Goal: Task Accomplishment & Management: Use online tool/utility

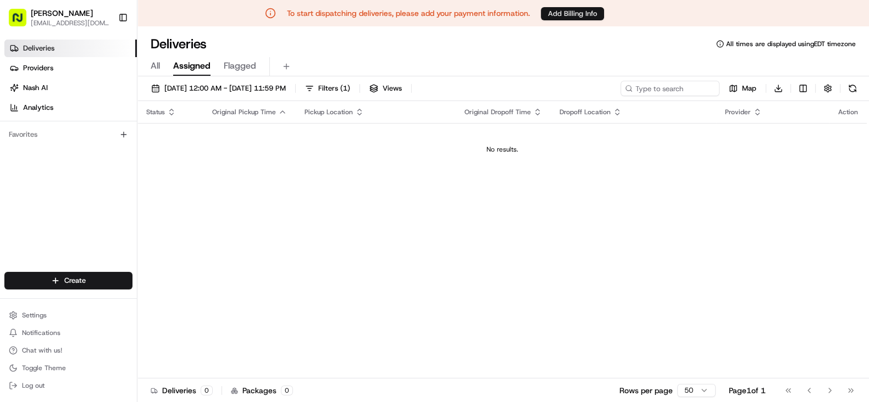
click at [581, 13] on button "Add Billing Info" at bounding box center [572, 13] width 63 height 13
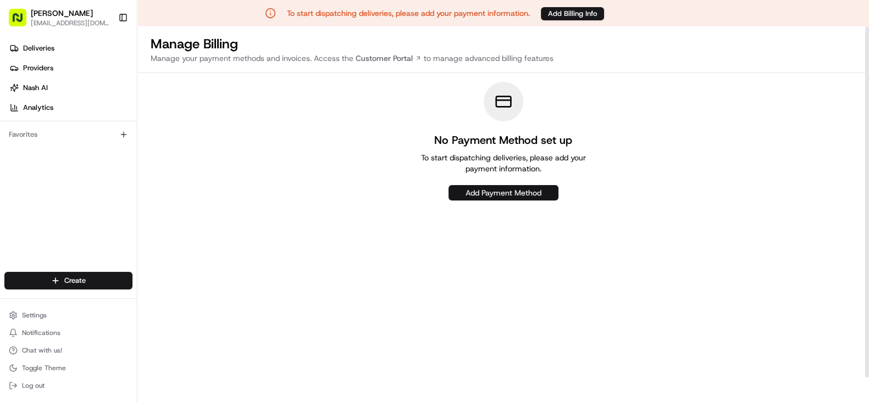
click at [506, 195] on button "Add Payment Method" at bounding box center [504, 192] width 110 height 15
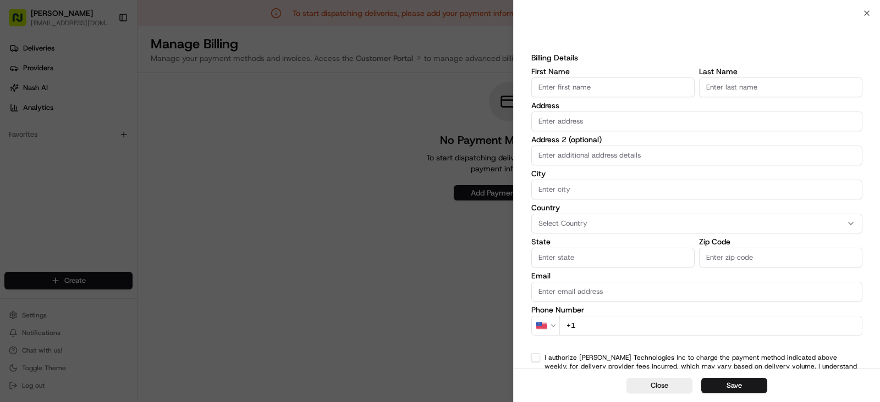
click at [598, 86] on input "First Name" at bounding box center [612, 88] width 163 height 20
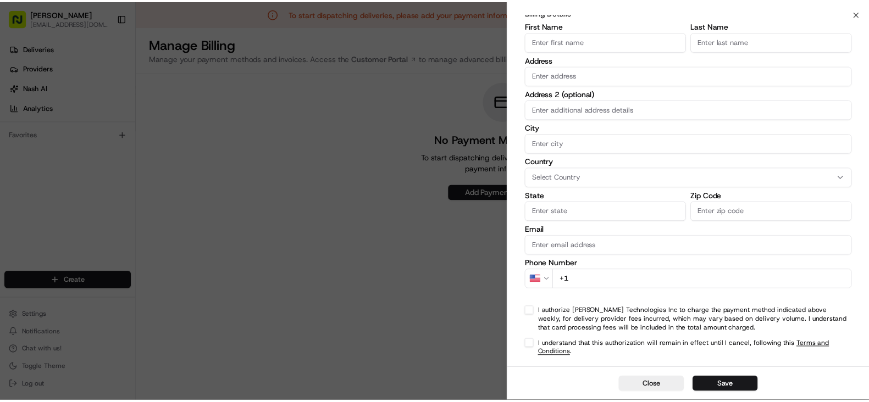
scroll to position [45, 0]
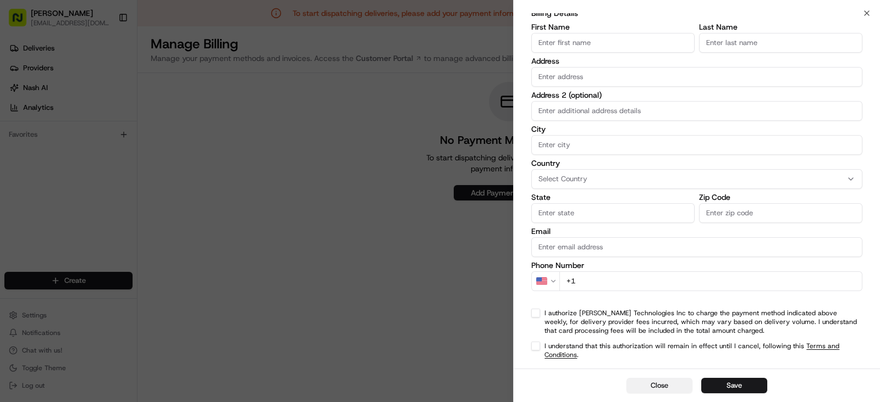
click at [672, 384] on button "Close" at bounding box center [659, 385] width 66 height 15
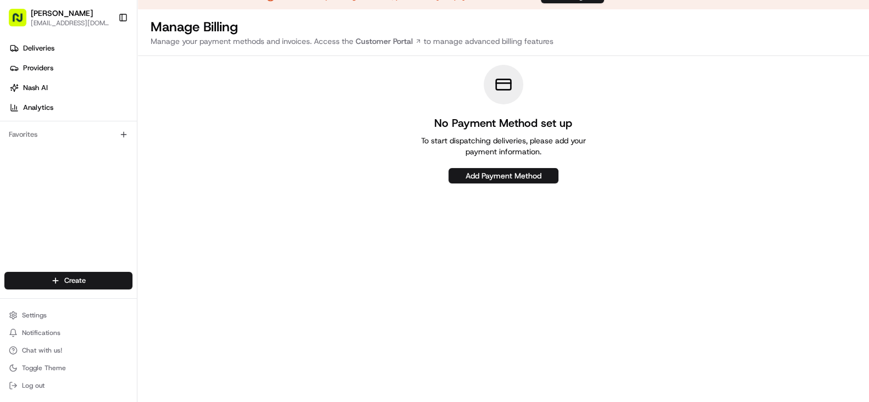
scroll to position [26, 0]
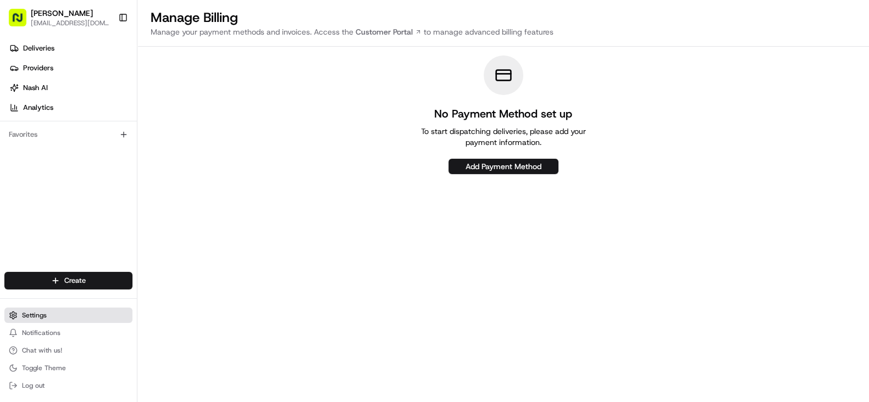
click at [67, 318] on button "Settings" at bounding box center [68, 315] width 128 height 15
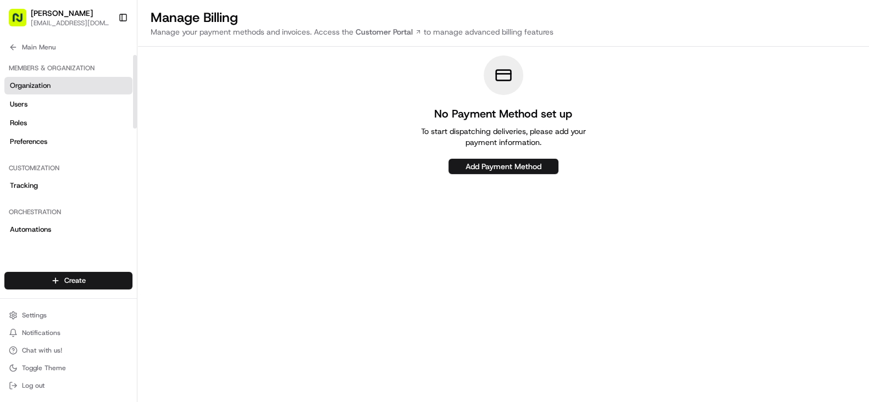
click at [86, 92] on link "Organization" at bounding box center [68, 86] width 128 height 18
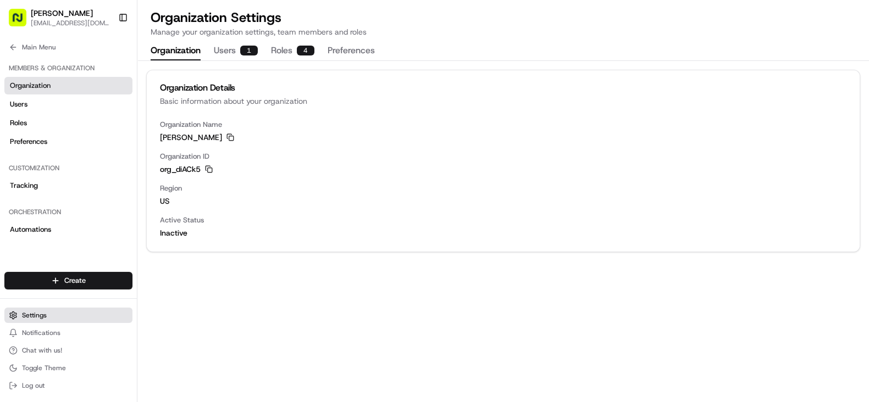
click at [85, 315] on button "Settings" at bounding box center [68, 315] width 128 height 15
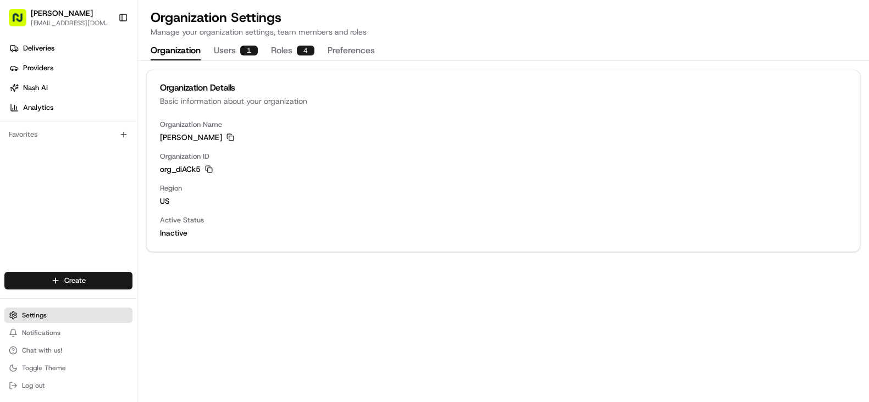
click at [60, 313] on button "Settings" at bounding box center [68, 315] width 128 height 15
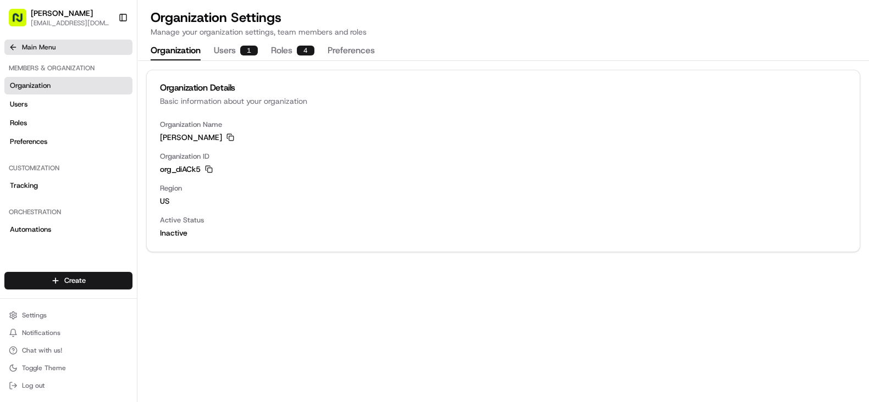
click at [20, 51] on button "Main Menu" at bounding box center [68, 47] width 128 height 15
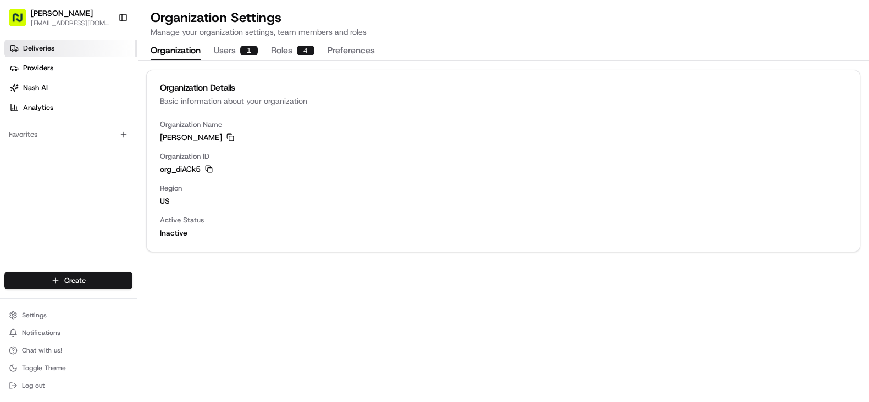
click at [68, 46] on link "Deliveries" at bounding box center [70, 49] width 133 height 18
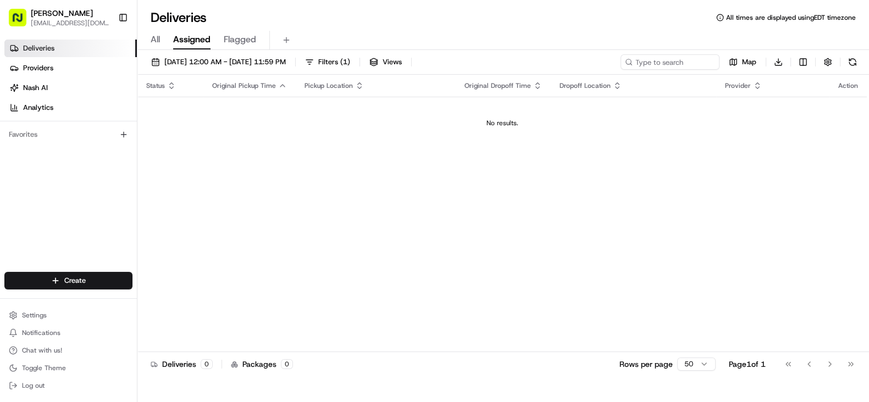
click at [161, 37] on div "All Assigned Flagged" at bounding box center [503, 40] width 732 height 19
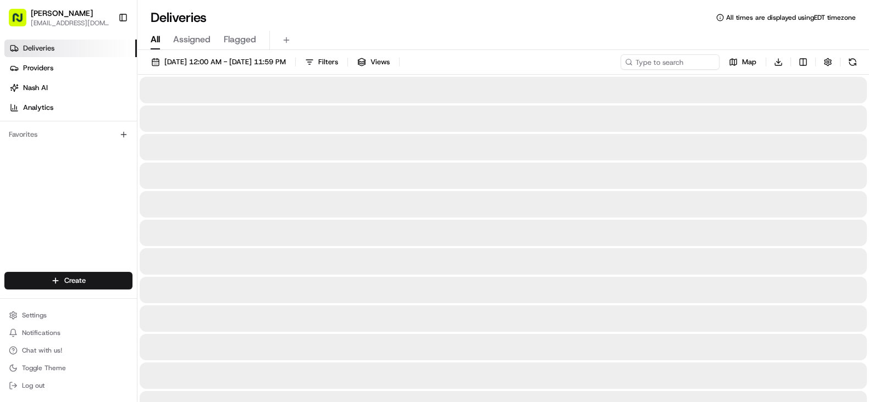
click at [156, 42] on span "All" at bounding box center [155, 39] width 9 height 13
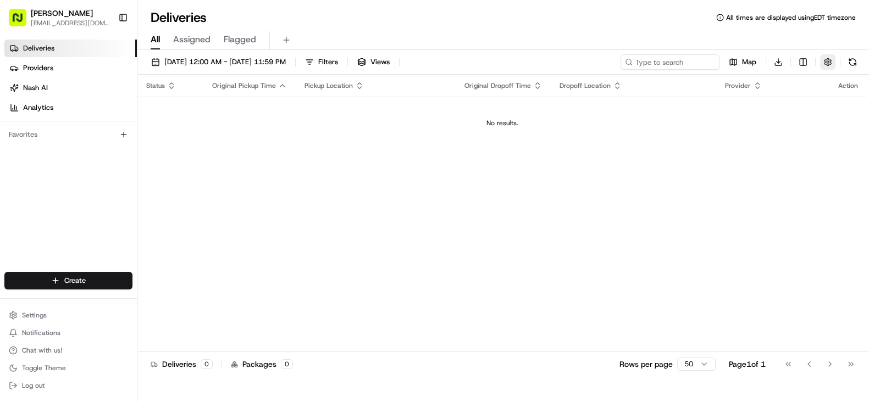
click at [825, 65] on button "button" at bounding box center [827, 61] width 15 height 15
click at [634, 150] on div "Status Original Pickup Time Pickup Location Original Dropoff Time Dropoff Locat…" at bounding box center [502, 213] width 730 height 277
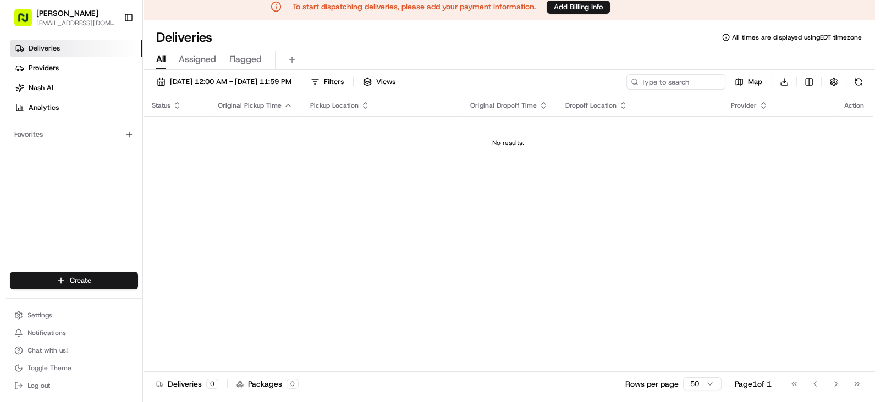
scroll to position [4, 0]
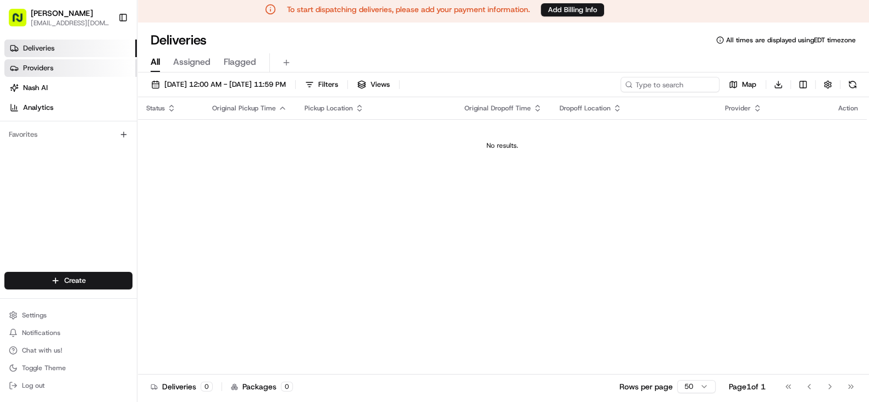
click at [59, 70] on link "Providers" at bounding box center [70, 68] width 133 height 18
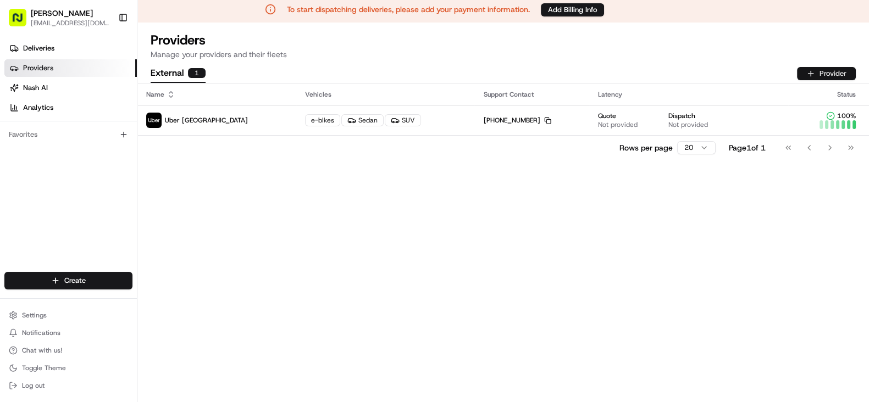
click at [840, 68] on button "Provider" at bounding box center [826, 73] width 59 height 13
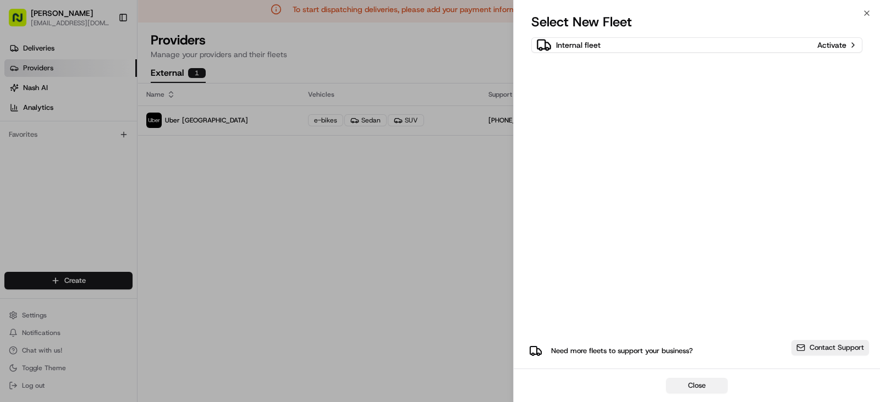
click at [699, 393] on button "Close" at bounding box center [697, 385] width 62 height 15
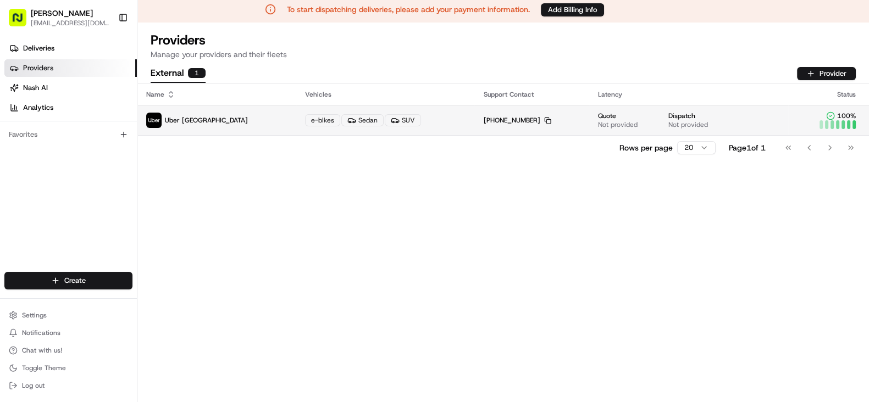
click at [305, 122] on div "e-bikes" at bounding box center [322, 120] width 35 height 12
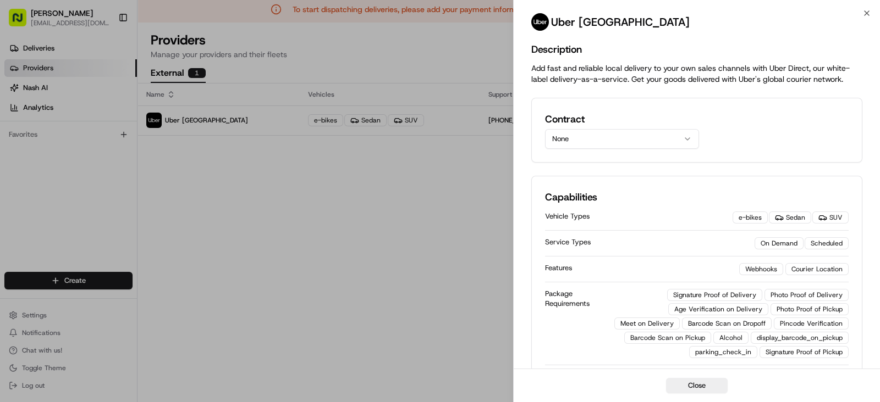
click at [689, 141] on icon "button" at bounding box center [687, 139] width 9 height 9
click at [751, 133] on div "Contract None None uber_canada_partner" at bounding box center [697, 130] width 304 height 37
click at [622, 134] on button "None" at bounding box center [622, 139] width 154 height 20
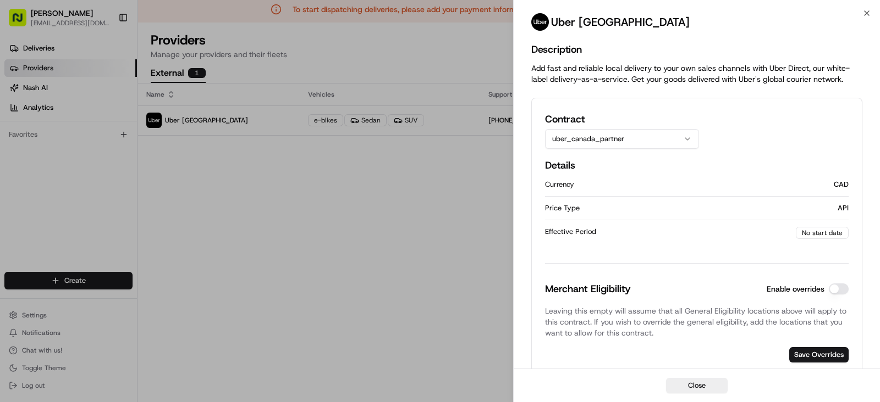
click at [641, 140] on button "uber_canada_partner" at bounding box center [622, 139] width 154 height 20
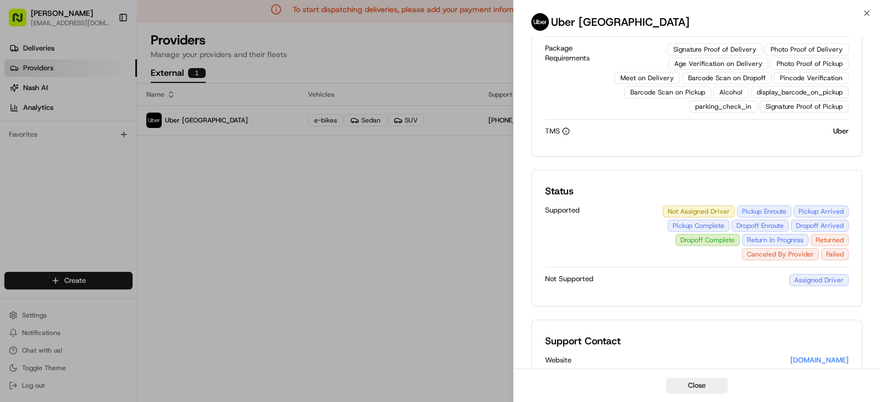
scroll to position [290, 0]
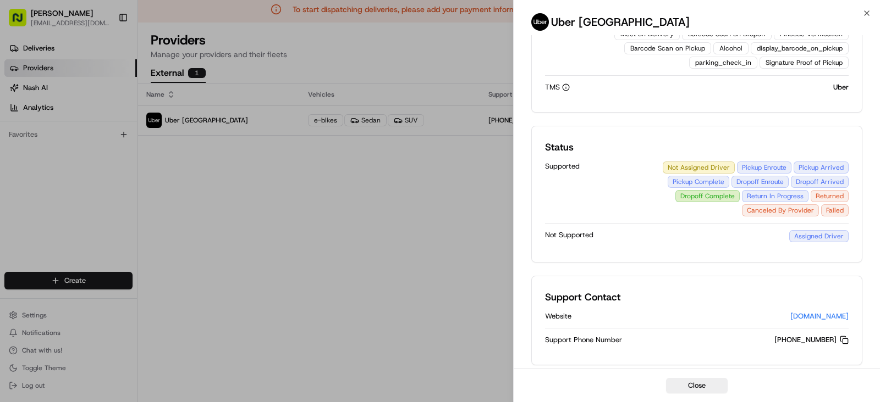
click at [729, 312] on div "Website" at bounding box center [667, 317] width 245 height 10
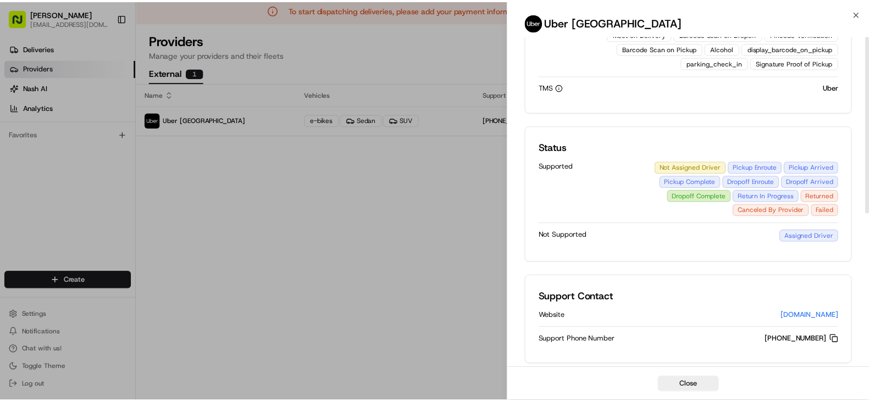
scroll to position [0, 0]
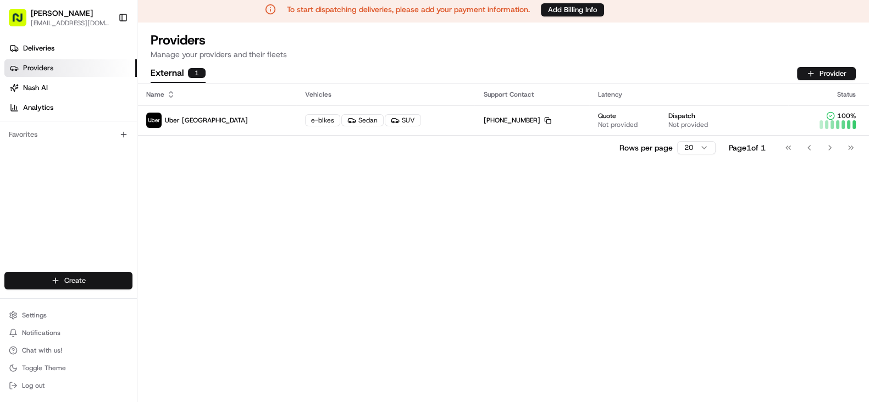
click at [77, 282] on html "To start dispatching deliveries, please add your payment information. Add Billi…" at bounding box center [434, 197] width 869 height 402
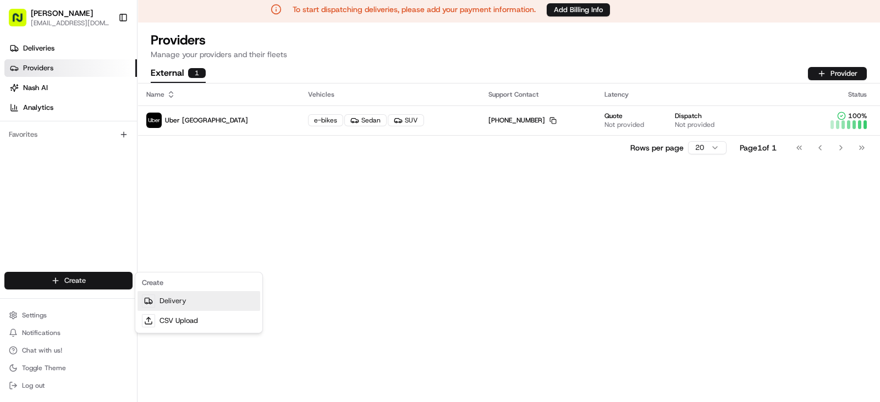
click at [198, 309] on link "Delivery" at bounding box center [198, 301] width 123 height 20
